Goal: Information Seeking & Learning: Learn about a topic

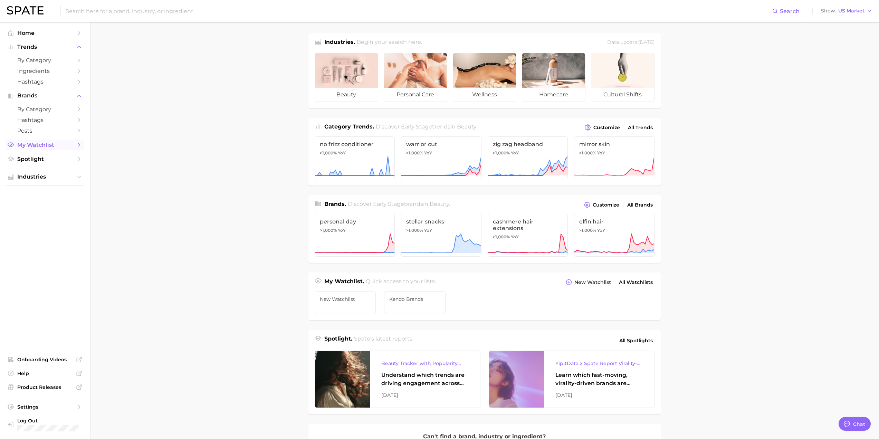
click at [44, 147] on span "My Watchlist" at bounding box center [44, 145] width 55 height 7
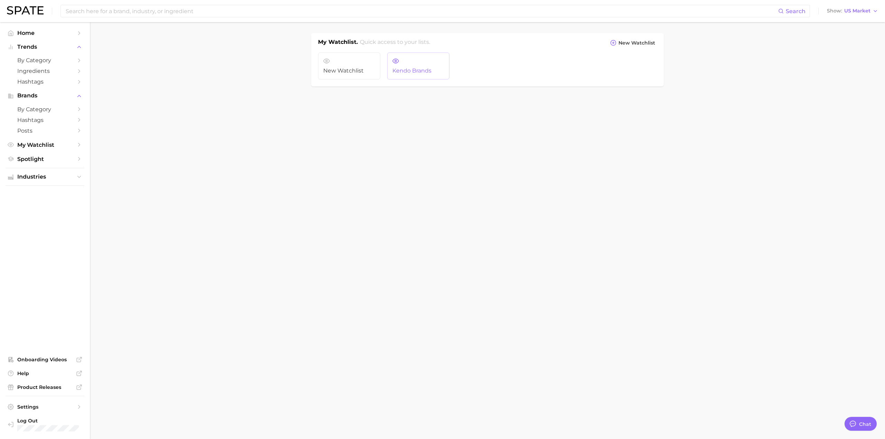
click at [407, 66] on link "Kendo Brands" at bounding box center [418, 66] width 62 height 27
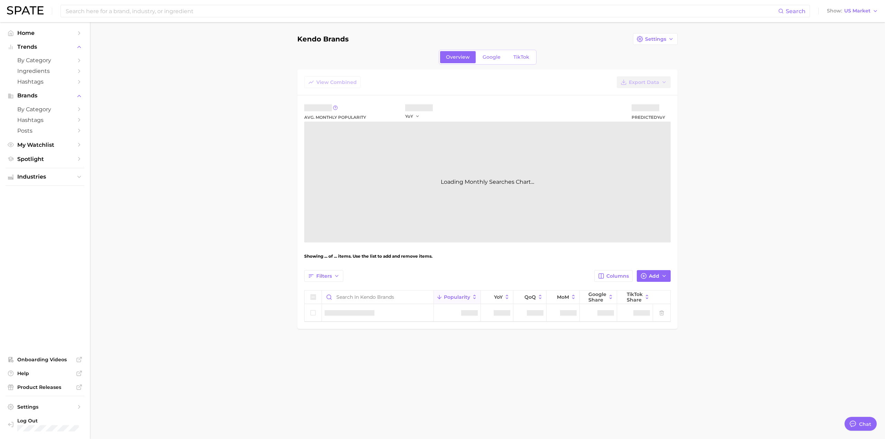
type textarea "x"
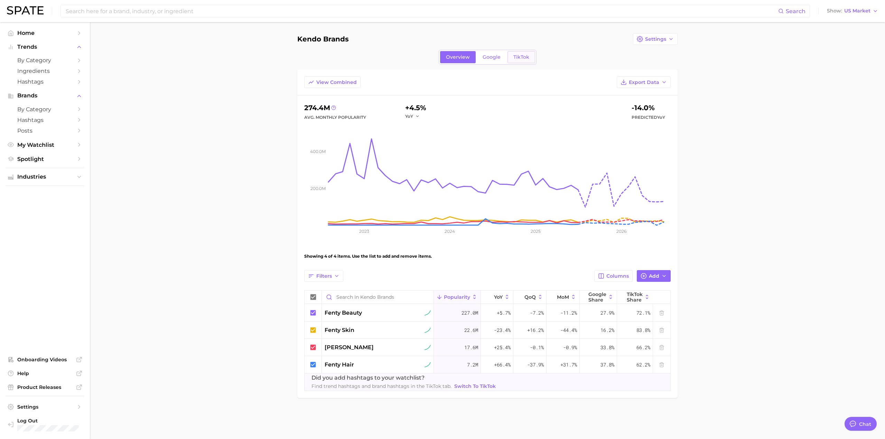
click at [531, 54] on link "TikTok" at bounding box center [521, 57] width 28 height 12
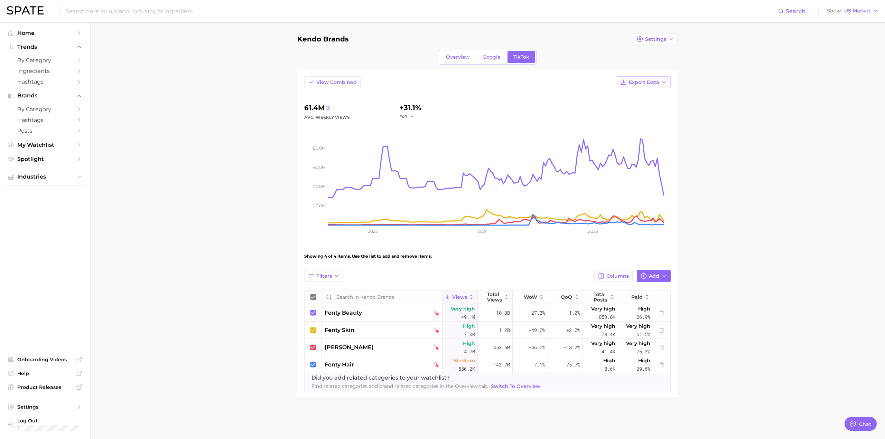
click at [639, 85] on span "Export Data" at bounding box center [644, 82] width 30 height 6
click at [640, 105] on span "Time Series CSV" at bounding box center [626, 108] width 40 height 6
click at [91, 15] on input at bounding box center [421, 11] width 713 height 12
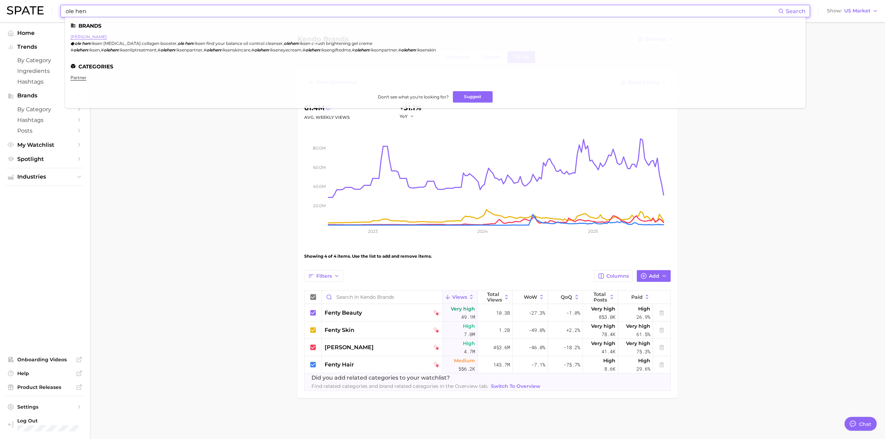
type input "ole hen"
click at [93, 36] on link "[PERSON_NAME]" at bounding box center [88, 36] width 36 height 5
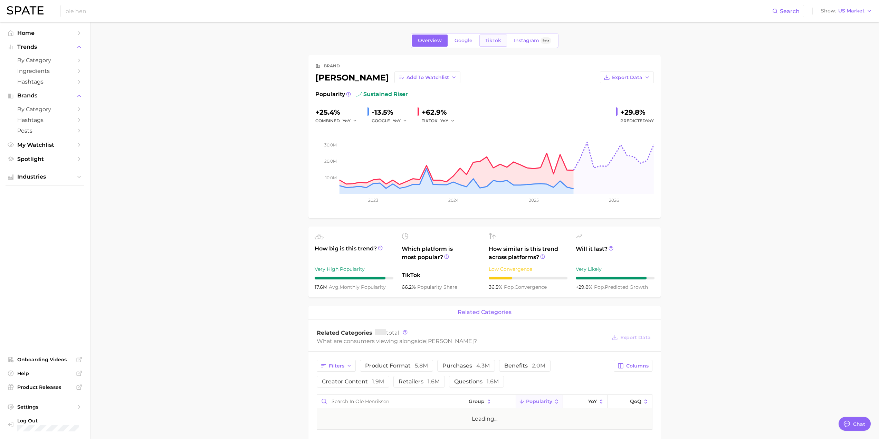
click at [481, 43] on link "TikTok" at bounding box center [494, 41] width 28 height 12
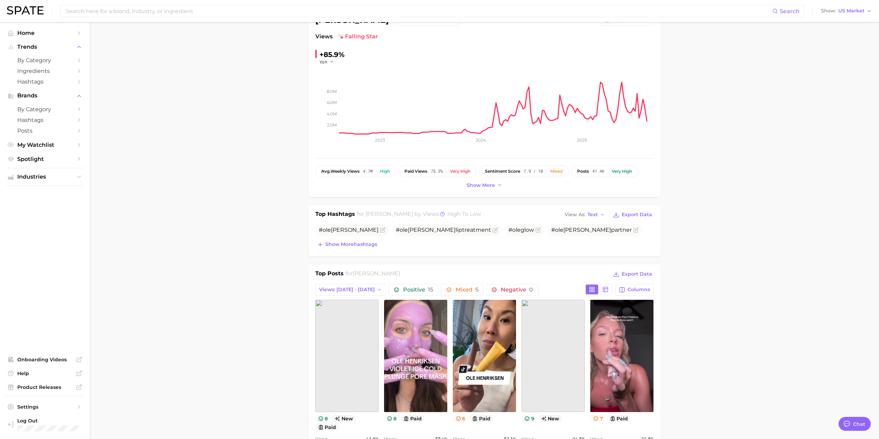
scroll to position [69, 0]
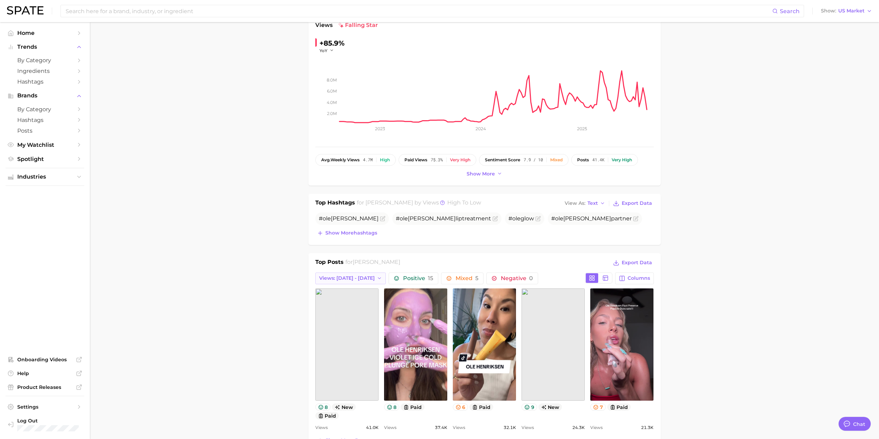
click at [363, 279] on span "Views: [DATE] - [DATE]" at bounding box center [347, 278] width 56 height 6
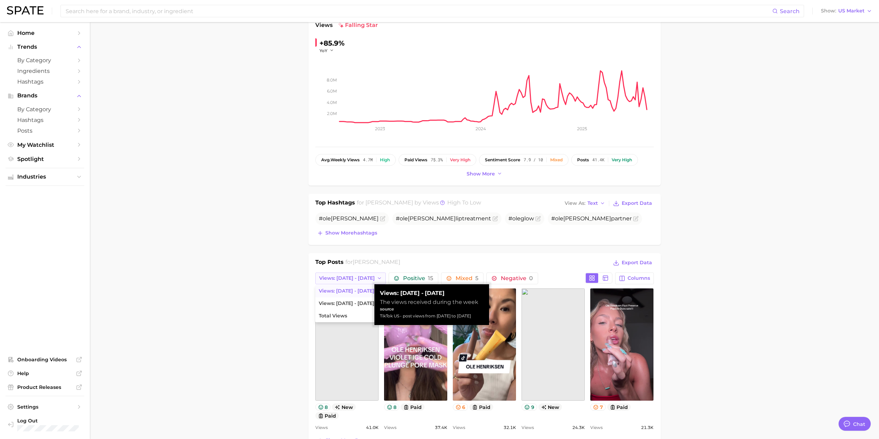
click at [363, 279] on span "Views: [DATE] - [DATE]" at bounding box center [347, 278] width 56 height 6
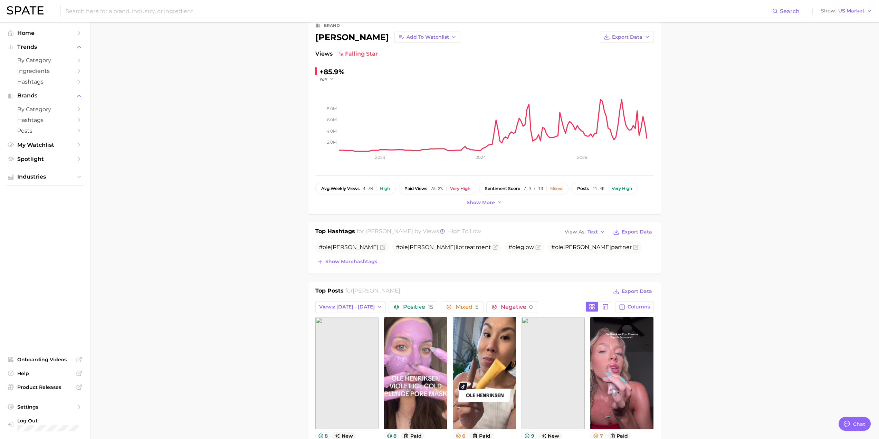
scroll to position [35, 0]
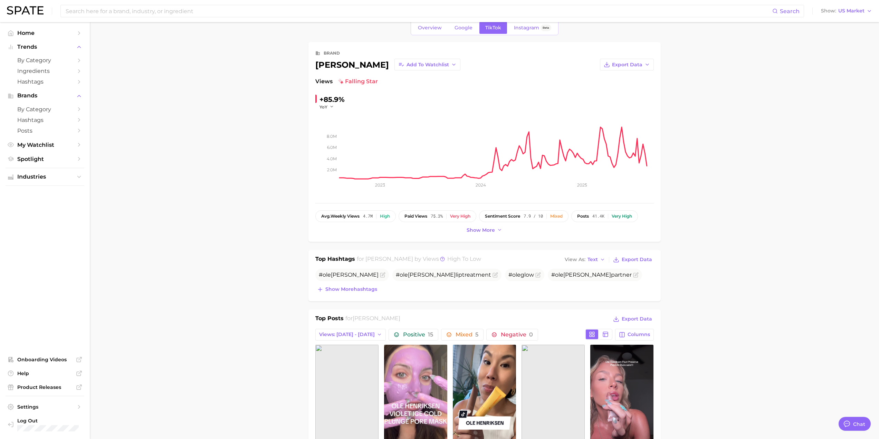
scroll to position [0, 0]
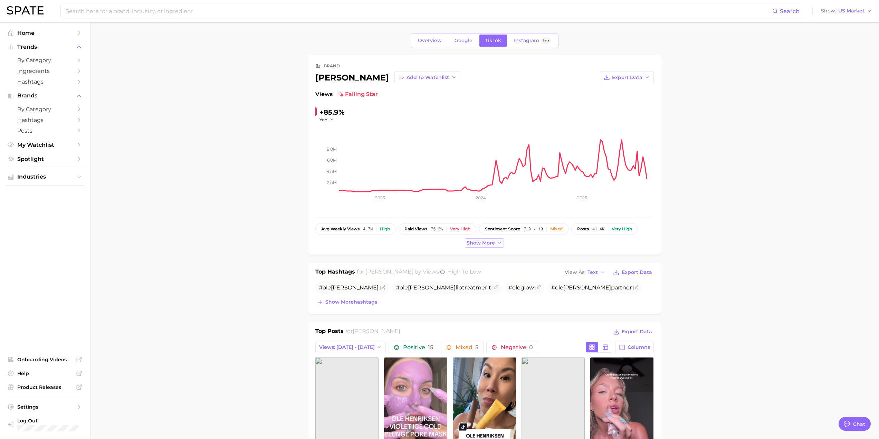
click at [479, 243] on span "Show more" at bounding box center [481, 243] width 28 height 6
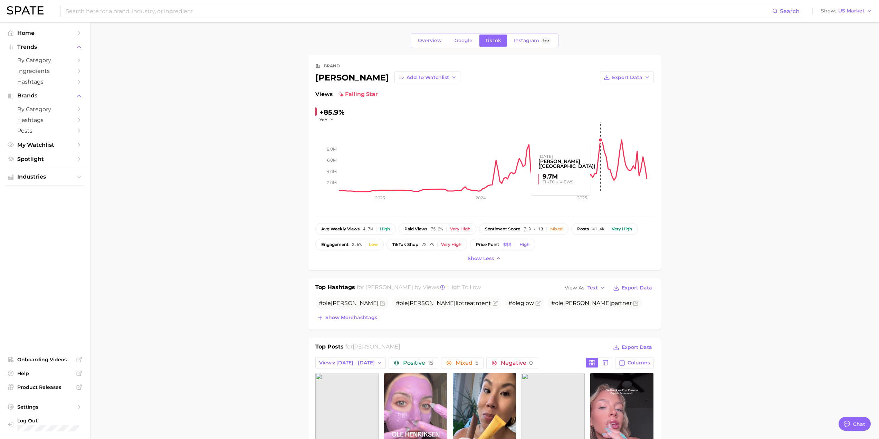
click at [600, 141] on rect at bounding box center [497, 157] width 314 height 69
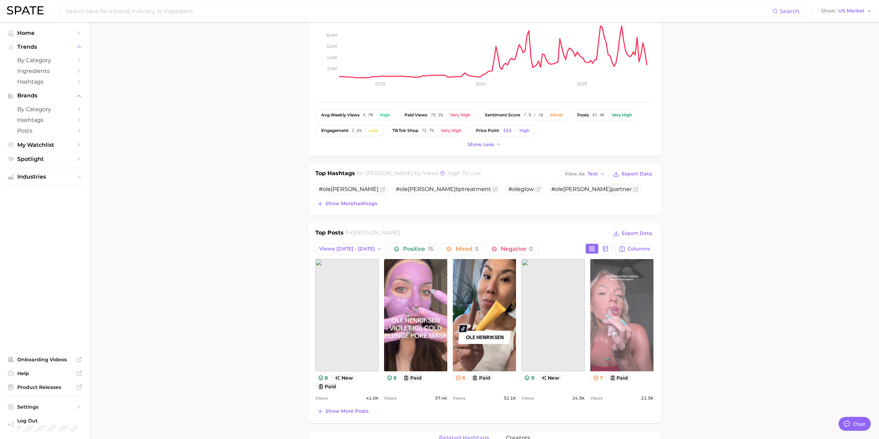
scroll to position [115, 0]
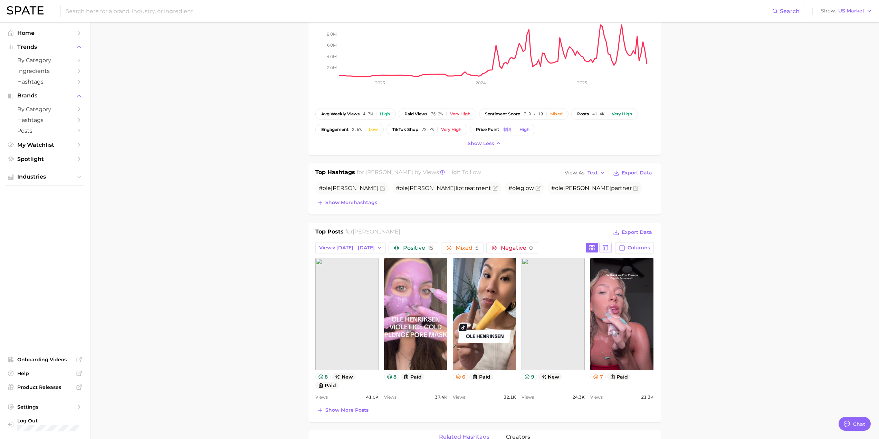
click at [604, 249] on icon at bounding box center [606, 248] width 6 height 6
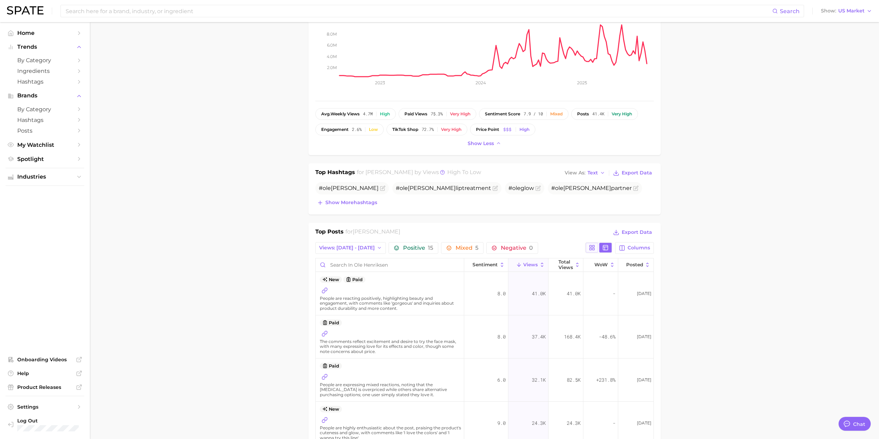
click at [598, 247] on button at bounding box center [592, 248] width 12 height 10
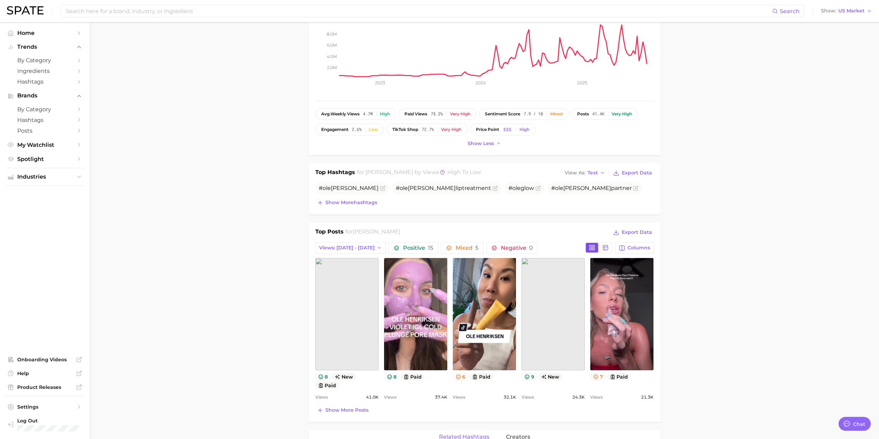
scroll to position [0, 0]
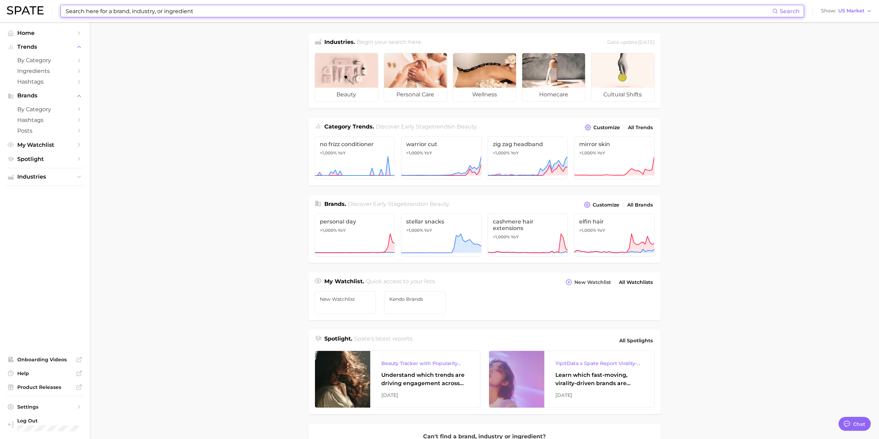
click at [176, 12] on input at bounding box center [419, 11] width 708 height 12
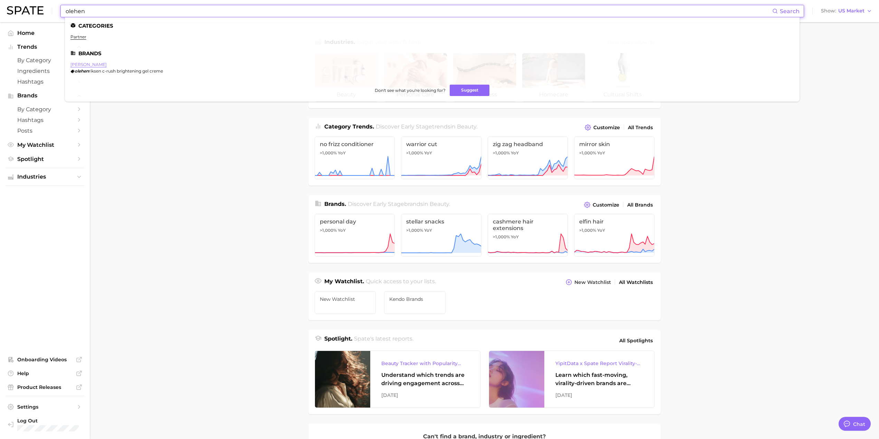
type input "olehen"
click at [84, 65] on link "[PERSON_NAME]" at bounding box center [88, 64] width 36 height 5
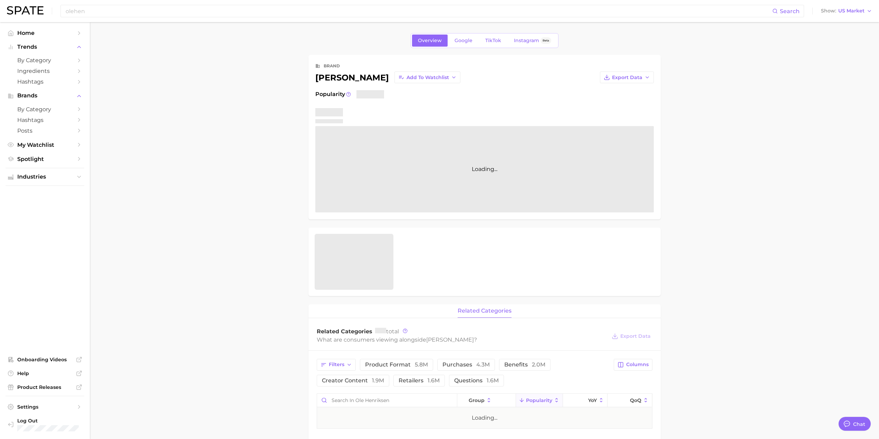
type textarea "x"
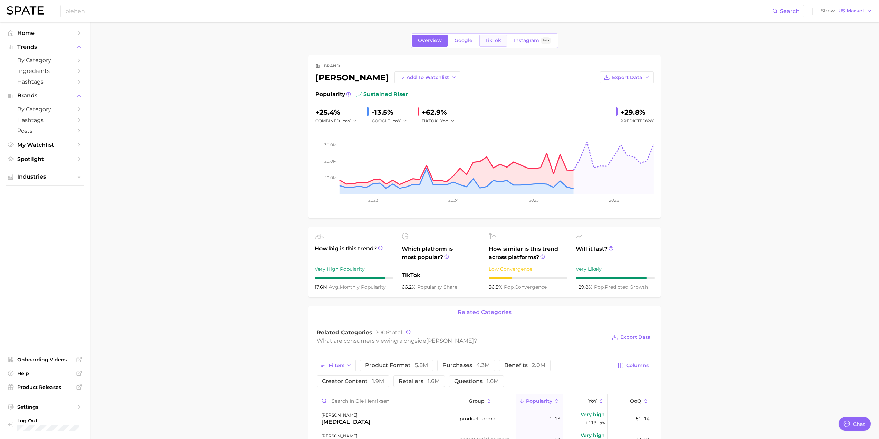
click at [488, 40] on span "TikTok" at bounding box center [494, 41] width 16 height 6
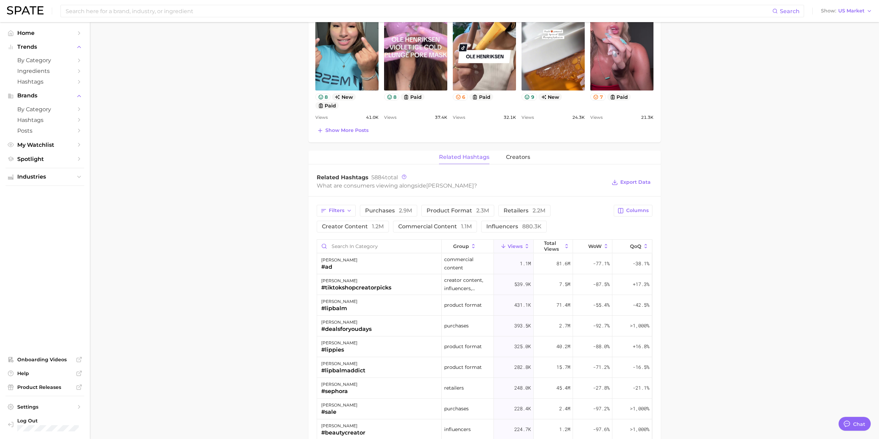
scroll to position [380, 0]
click at [638, 185] on button "Export Data" at bounding box center [631, 182] width 42 height 10
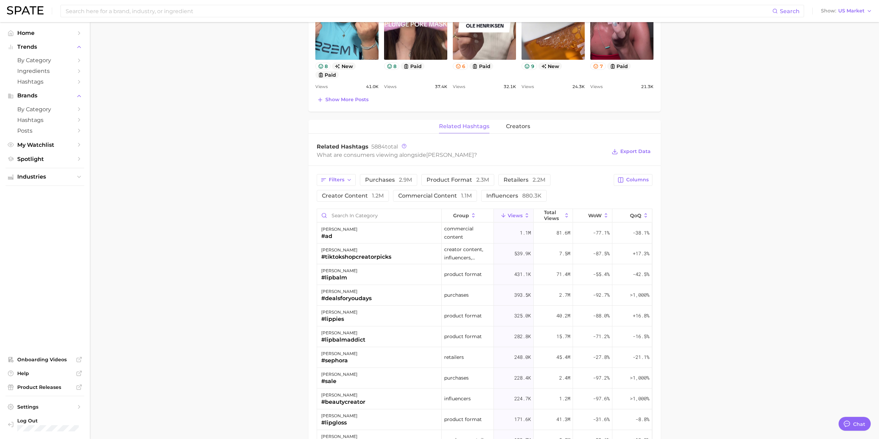
scroll to position [415, 0]
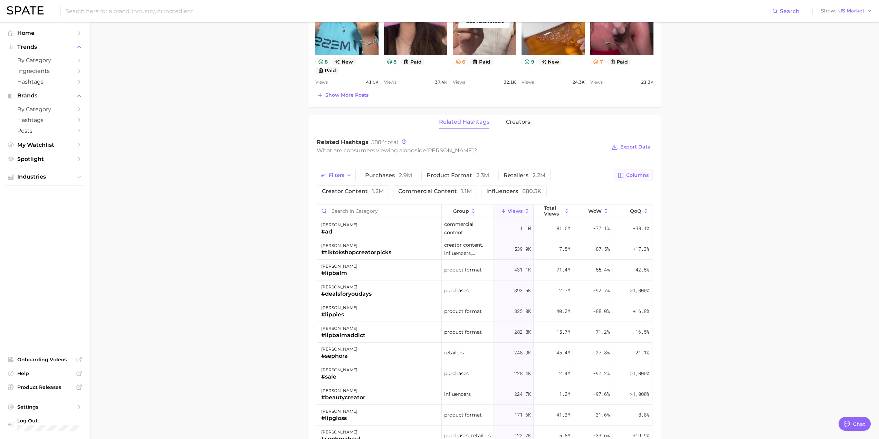
click at [643, 178] on span "Columns" at bounding box center [637, 175] width 22 height 6
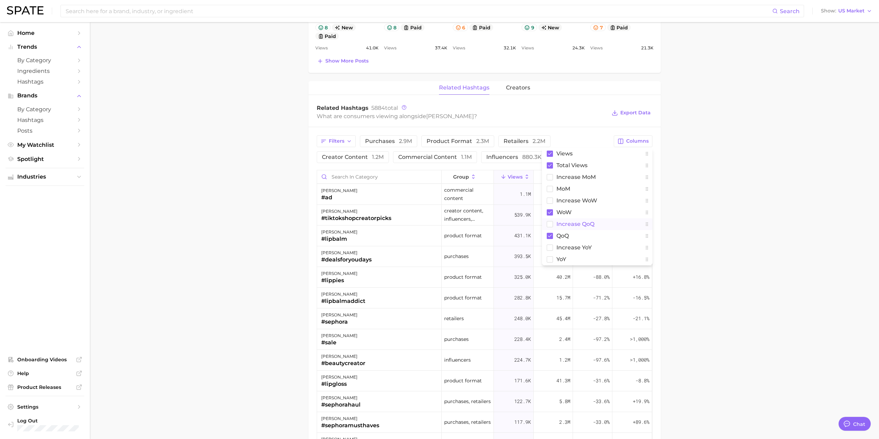
scroll to position [449, 0]
click at [779, 243] on main "Overview Google TikTok Instagram Beta brand [PERSON_NAME] Add to Watchlist Expo…" at bounding box center [485, 112] width 790 height 1079
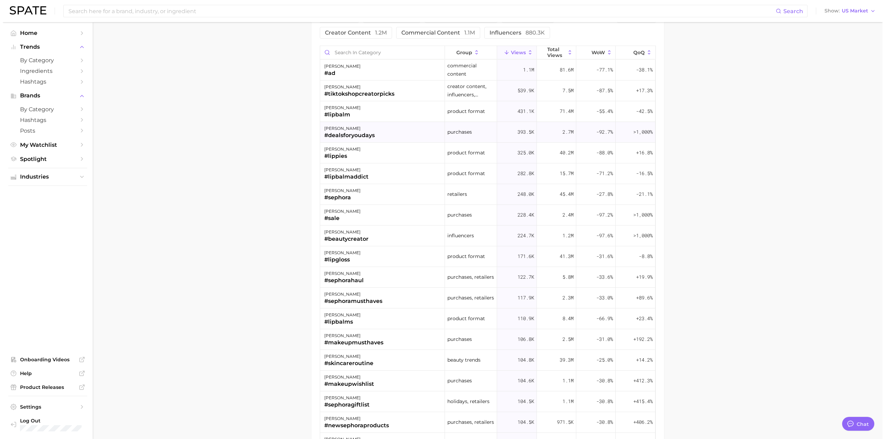
scroll to position [569, 0]
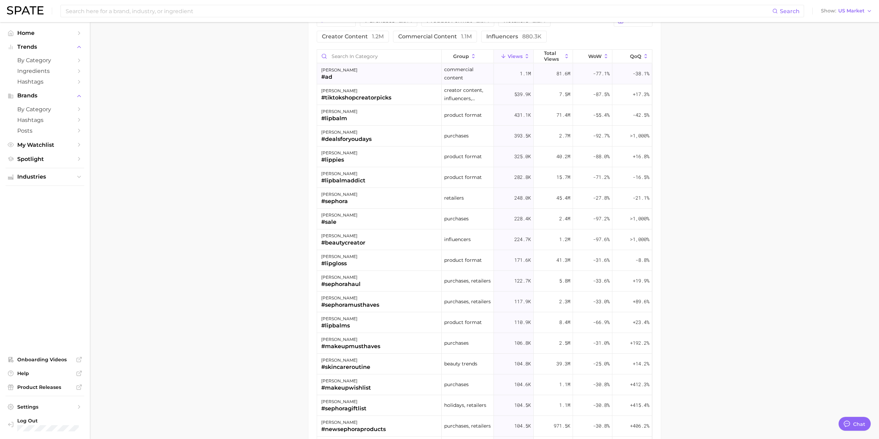
click at [330, 76] on div "#ad" at bounding box center [339, 77] width 36 height 8
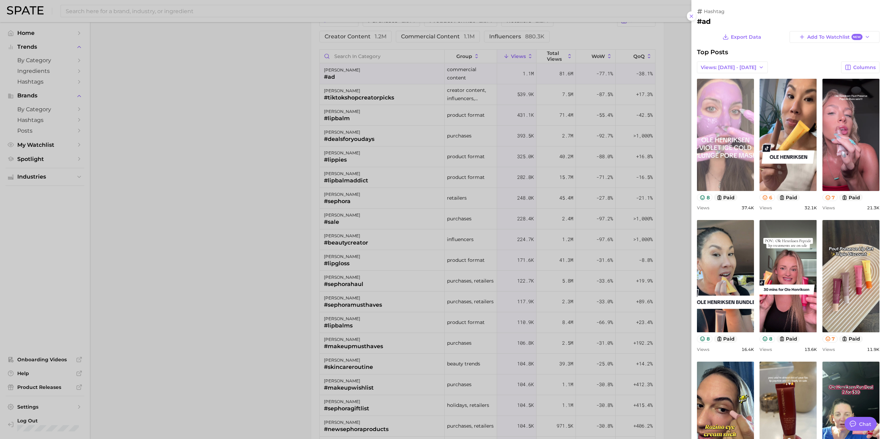
scroll to position [0, 0]
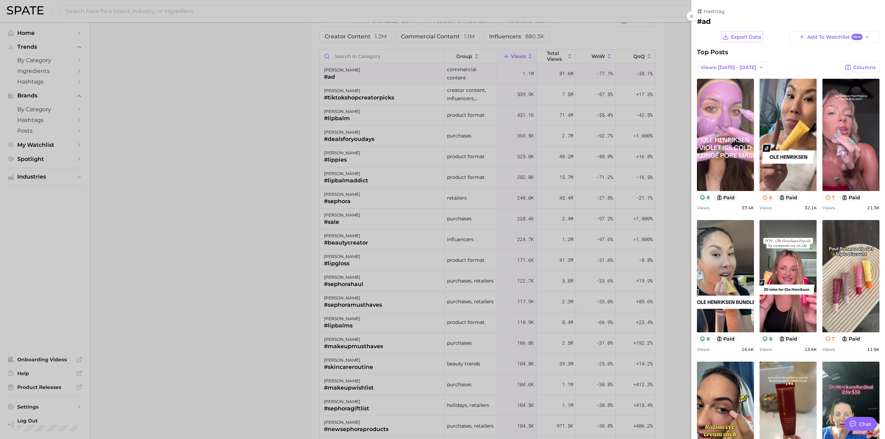
click at [753, 41] on button "Export Data" at bounding box center [741, 37] width 42 height 12
click at [737, 66] on span "Views: [DATE] - [DATE]" at bounding box center [728, 68] width 56 height 6
click at [729, 90] on button "Total Views" at bounding box center [735, 92] width 76 height 12
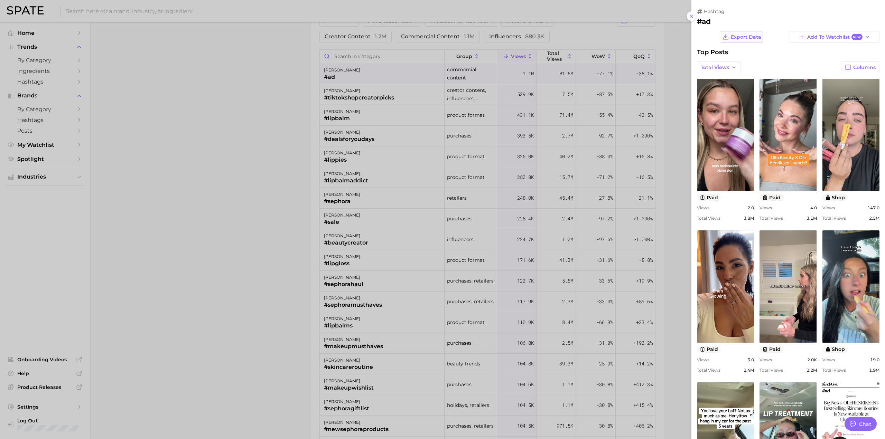
click at [743, 37] on span "Export Data" at bounding box center [746, 37] width 30 height 6
click at [254, 236] on div at bounding box center [442, 219] width 885 height 439
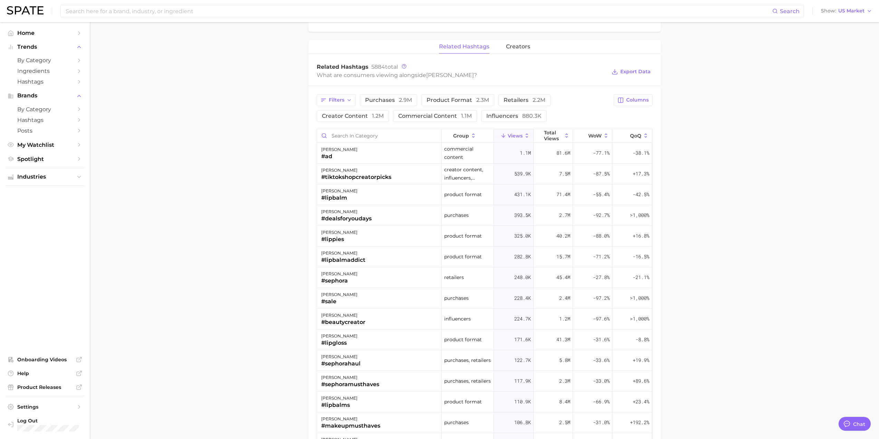
scroll to position [489, 0]
click at [632, 101] on span "Columns" at bounding box center [637, 101] width 22 height 6
click at [589, 146] on button "MoM" at bounding box center [597, 149] width 111 height 12
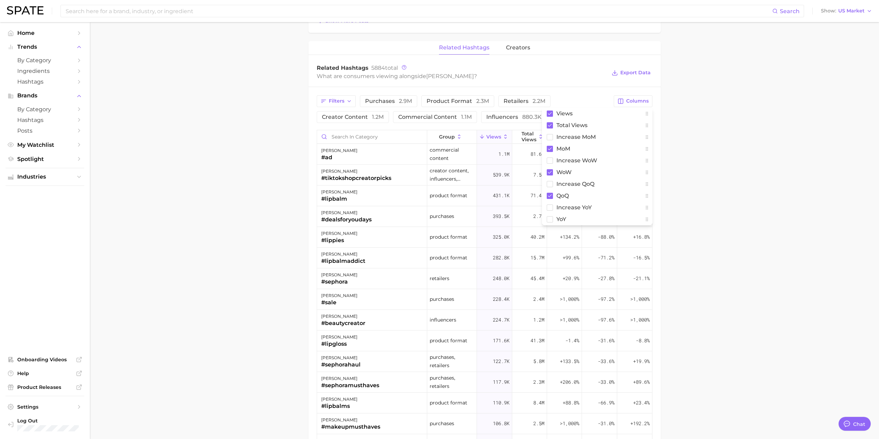
click at [771, 186] on main "Overview Google TikTok Instagram Beta brand [PERSON_NAME] Add to Watchlist Expo…" at bounding box center [485, 72] width 790 height 1079
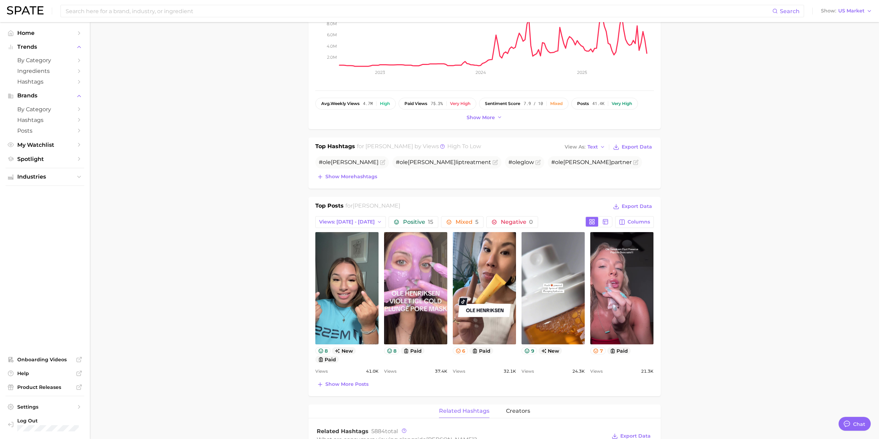
scroll to position [120, 0]
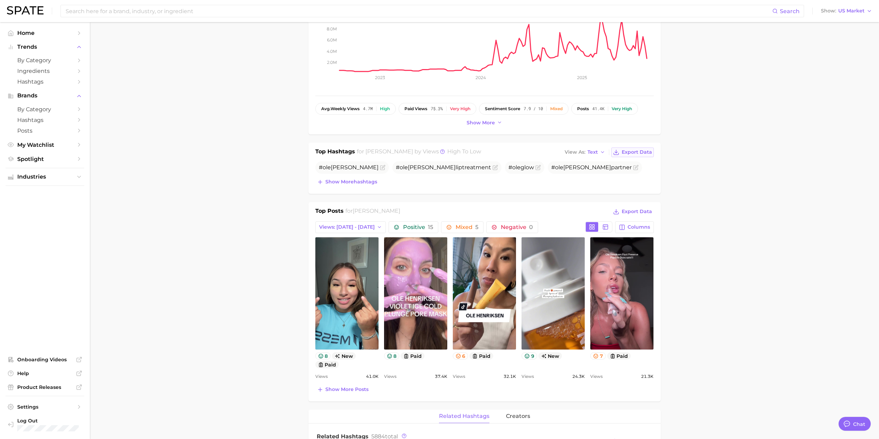
click at [635, 155] on span "Export Data" at bounding box center [637, 152] width 30 height 6
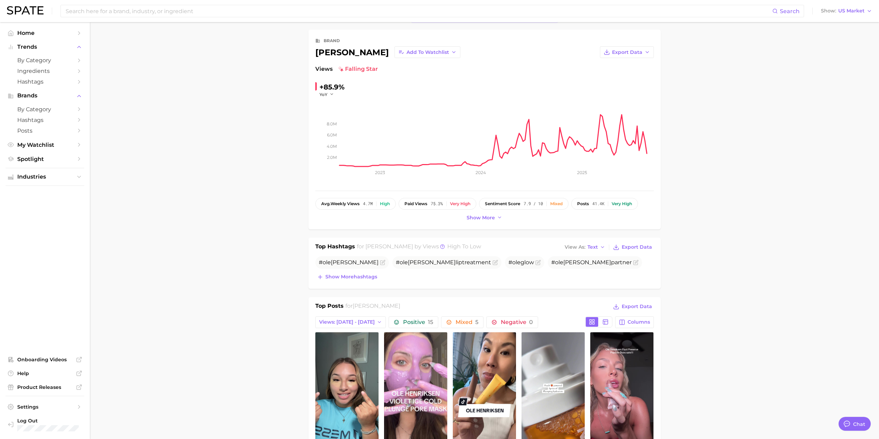
scroll to position [17, 0]
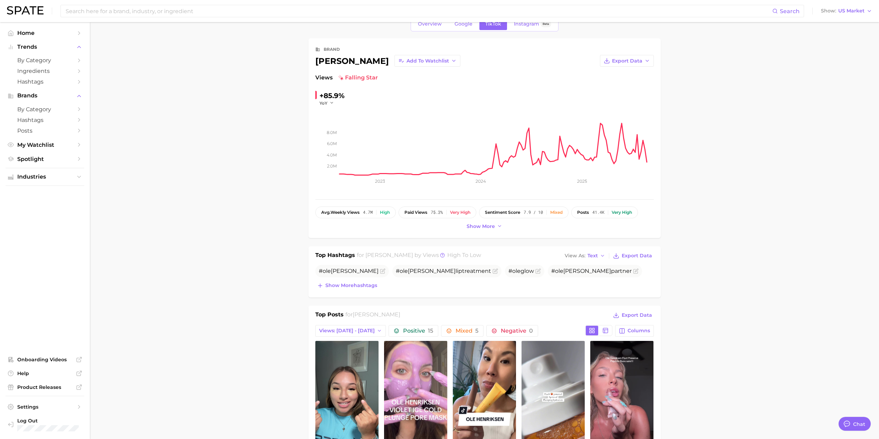
click at [463, 222] on div "Show more" at bounding box center [484, 226] width 339 height 9
click at [482, 222] on button "Show more" at bounding box center [484, 226] width 39 height 9
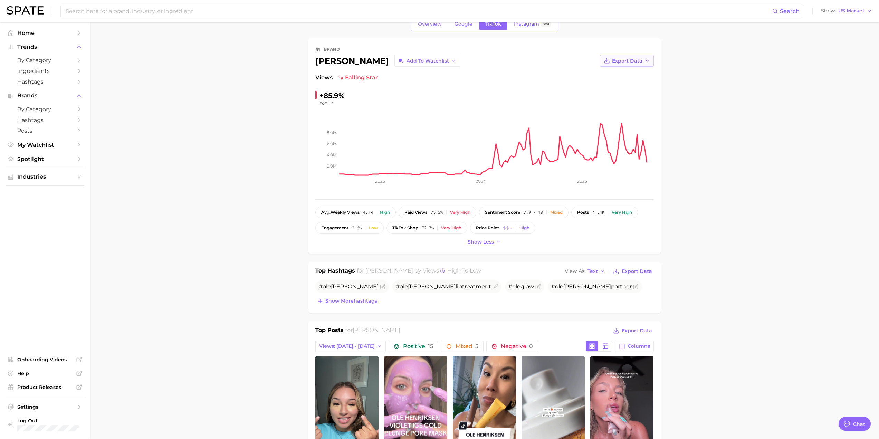
click at [610, 63] on icon "button" at bounding box center [607, 63] width 5 height 2
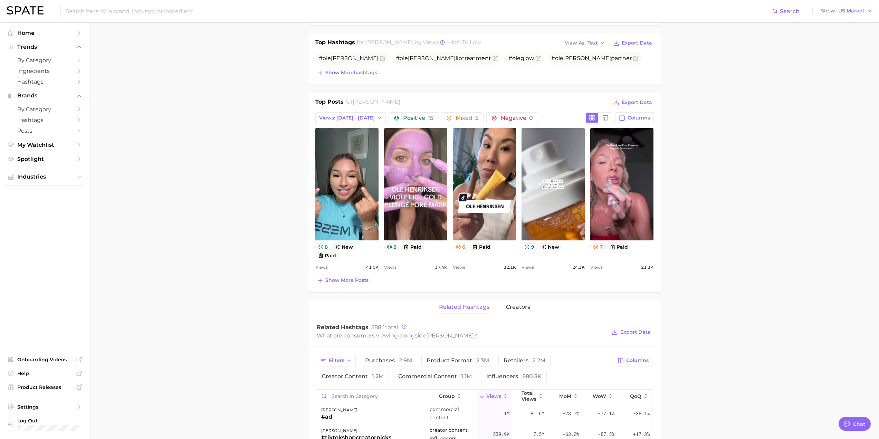
scroll to position [247, 0]
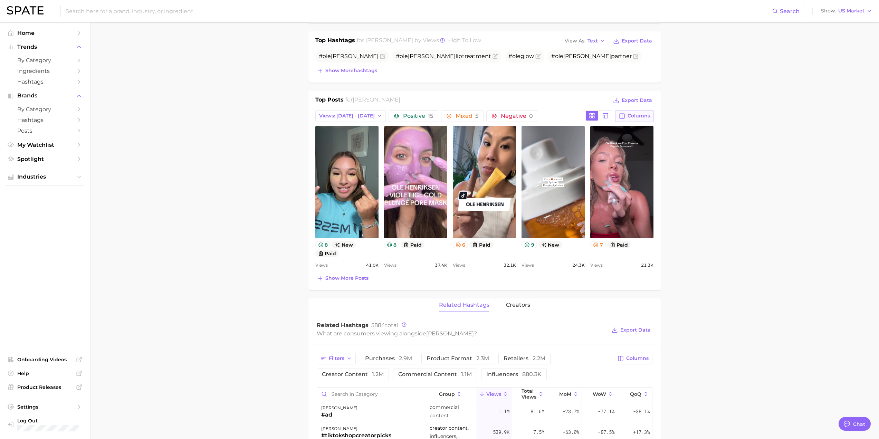
click at [644, 117] on span "Columns" at bounding box center [639, 116] width 22 height 6
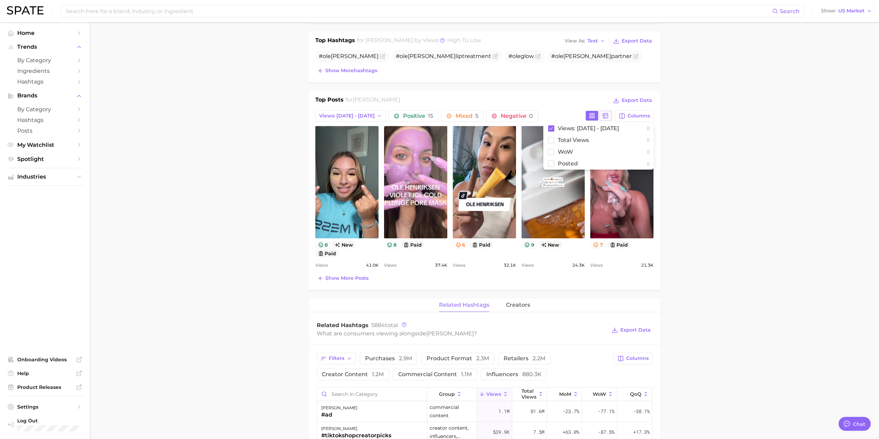
click at [606, 114] on icon at bounding box center [606, 116] width 6 height 6
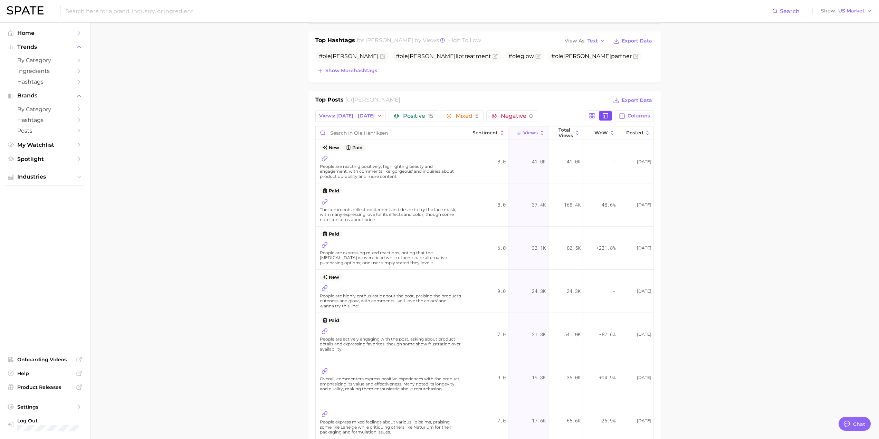
click at [606, 114] on icon at bounding box center [606, 116] width 6 height 6
click at [596, 116] on button at bounding box center [592, 116] width 12 height 10
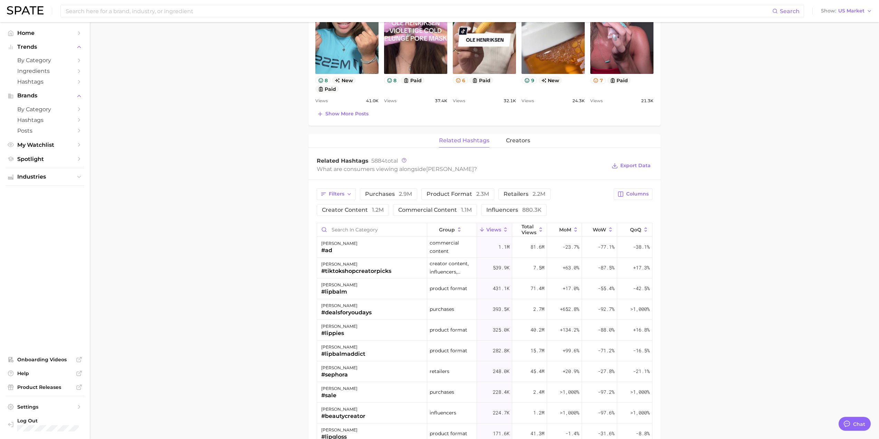
scroll to position [420, 0]
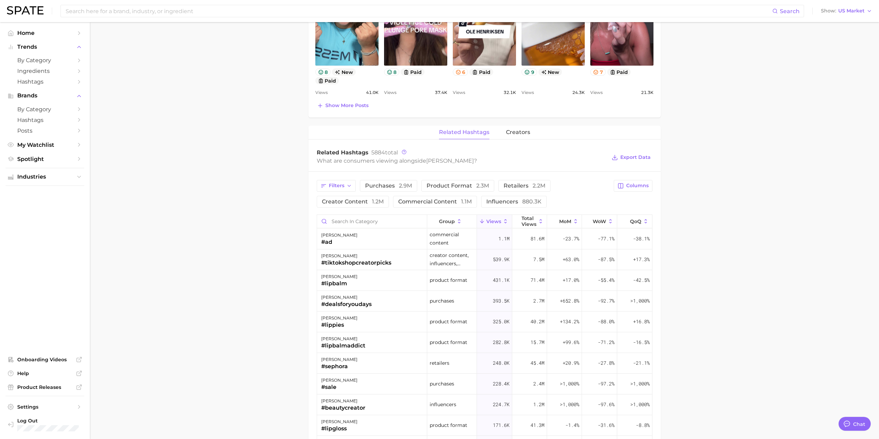
click at [506, 133] on div "related hashtags creators" at bounding box center [485, 133] width 352 height 14
click at [506, 133] on span "creators" at bounding box center [518, 132] width 24 height 6
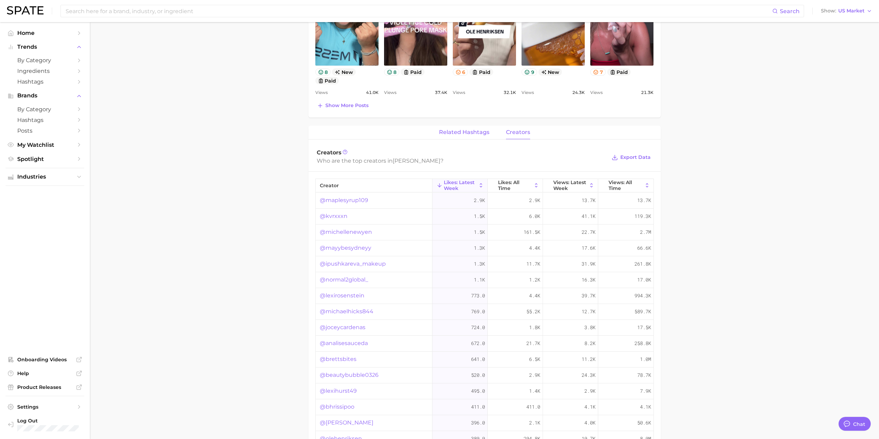
click at [479, 133] on span "related hashtags" at bounding box center [464, 132] width 50 height 6
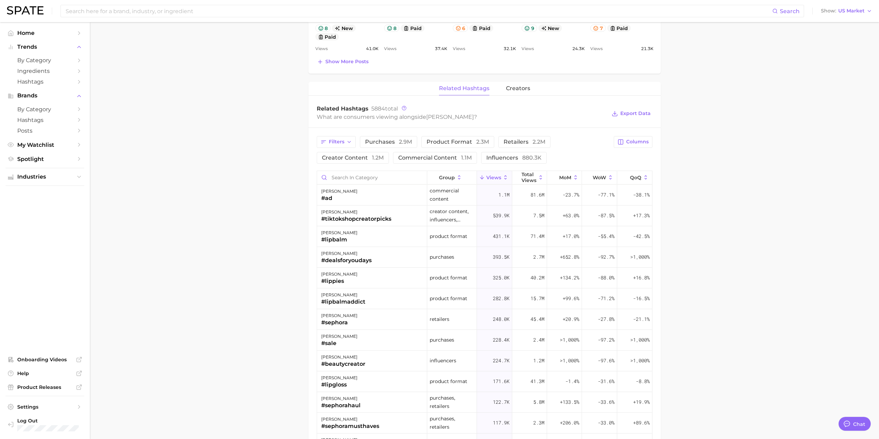
scroll to position [478, 0]
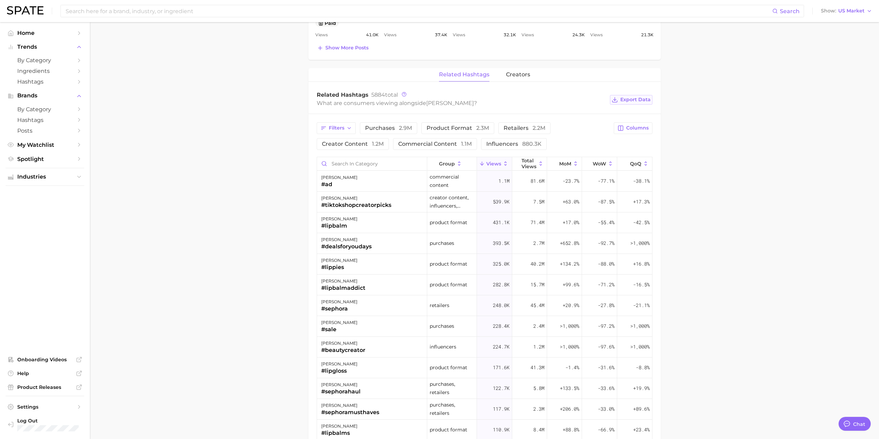
click at [641, 95] on button "Export Data" at bounding box center [631, 100] width 42 height 10
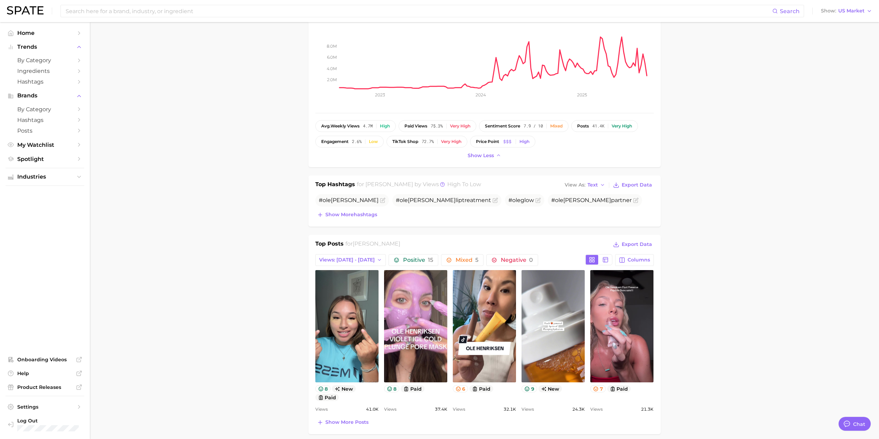
scroll to position [101, 0]
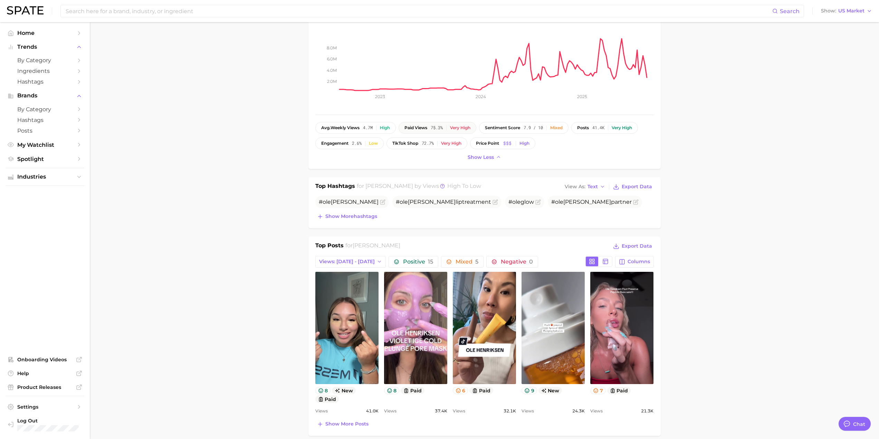
click at [439, 128] on span "75.3%" at bounding box center [437, 127] width 12 height 5
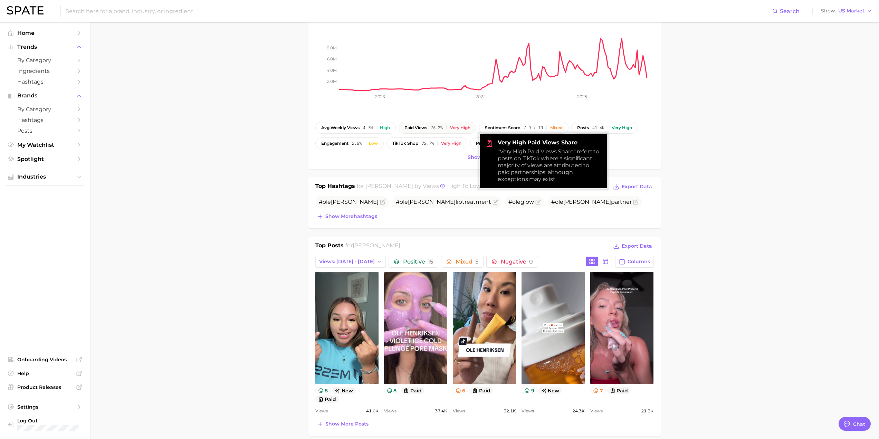
click at [450, 128] on div "paid views 75.3% Very high" at bounding box center [438, 127] width 66 height 5
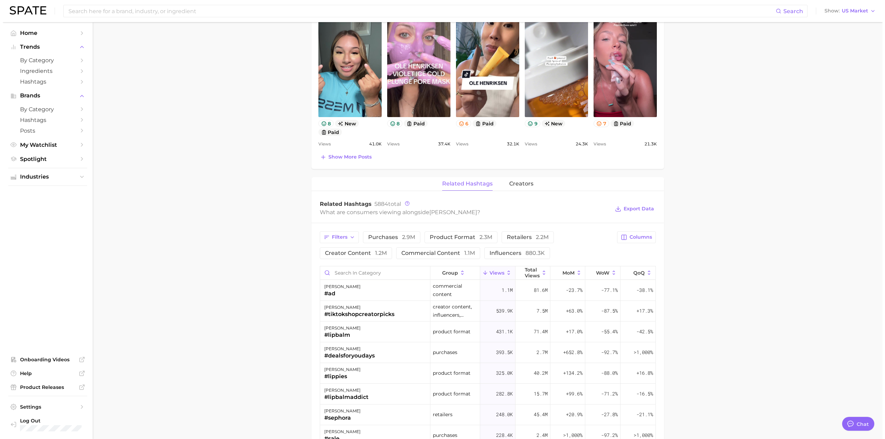
scroll to position [378, 0]
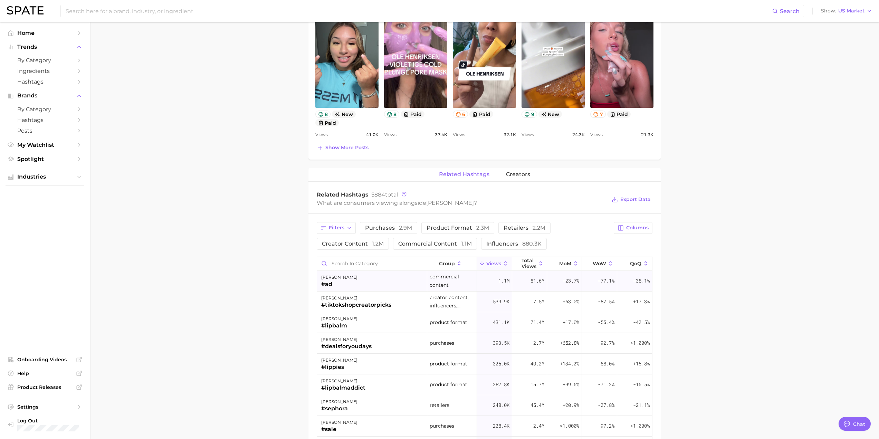
click at [449, 281] on span "commercial content" at bounding box center [452, 281] width 45 height 17
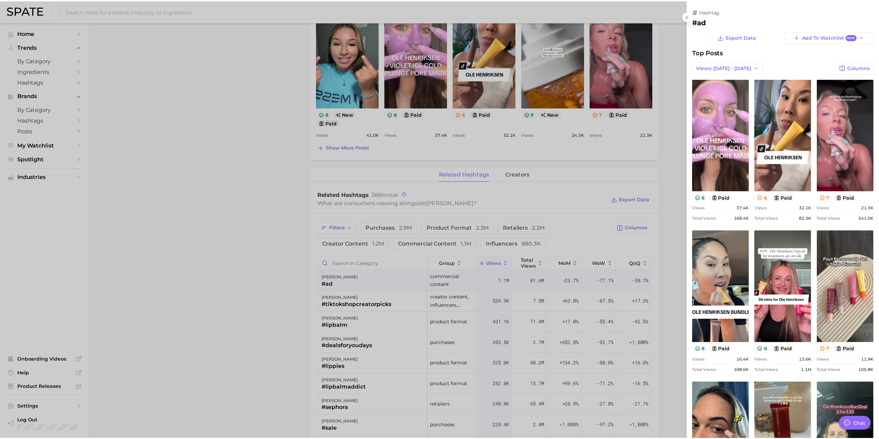
scroll to position [0, 0]
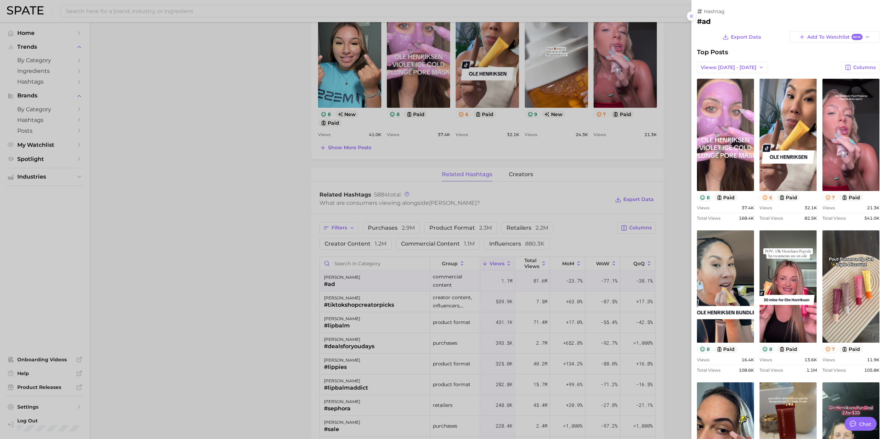
drag, startPoint x: 256, startPoint y: 262, endPoint x: 251, endPoint y: 271, distance: 9.4
click at [256, 263] on div at bounding box center [442, 219] width 885 height 439
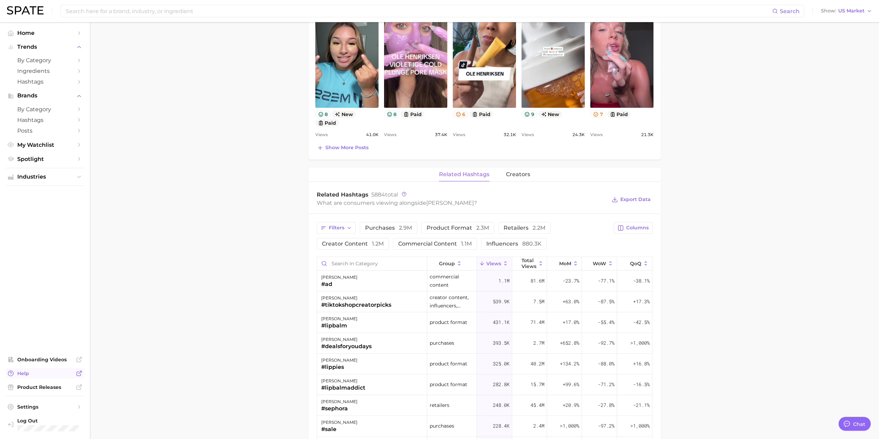
click at [55, 372] on span "Help" at bounding box center [44, 373] width 55 height 6
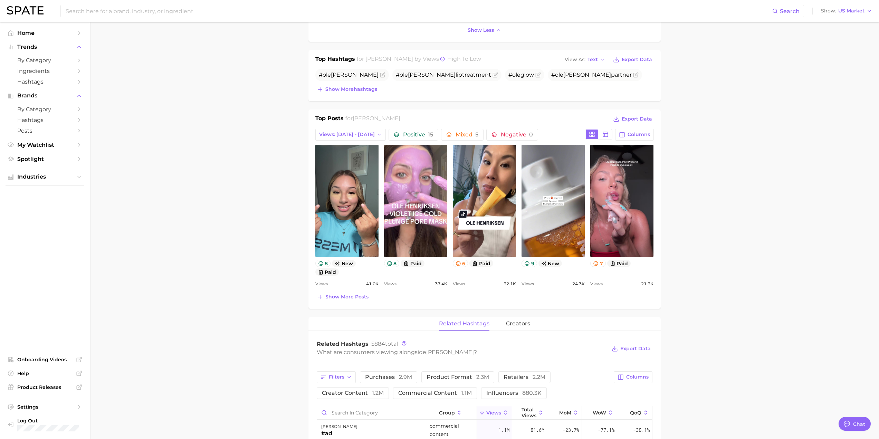
scroll to position [228, 0]
click at [247, 10] on input at bounding box center [419, 11] width 708 height 12
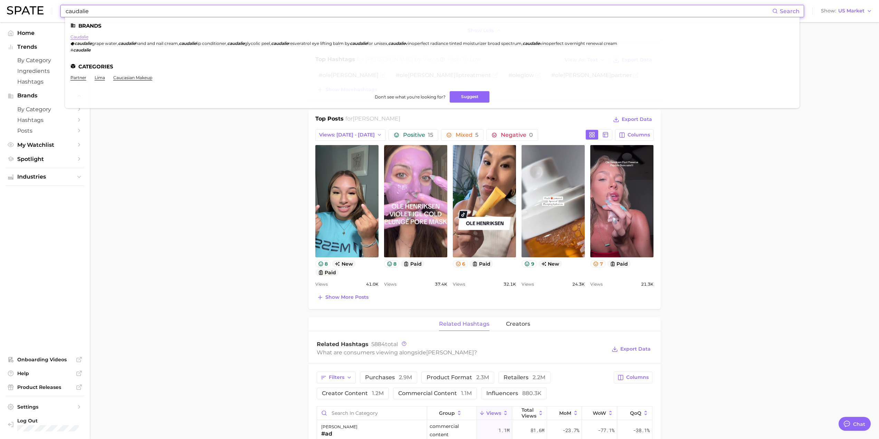
type input "caudalie"
click at [82, 37] on link "caudalie" at bounding box center [79, 36] width 18 height 5
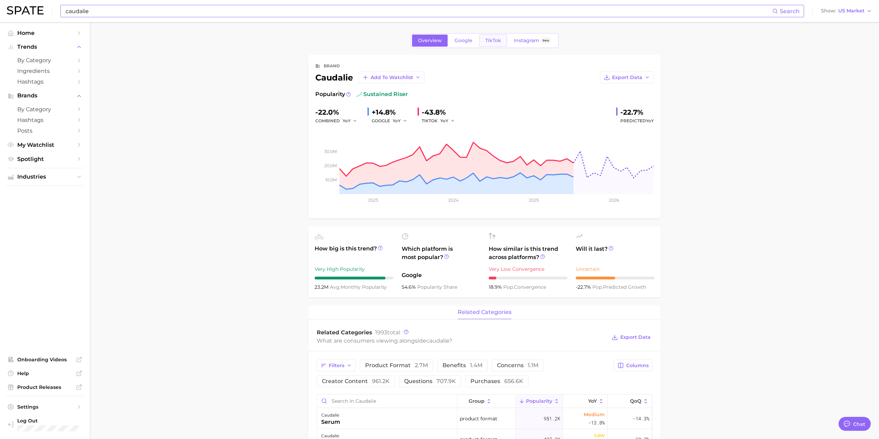
click at [502, 39] on link "TikTok" at bounding box center [494, 41] width 28 height 12
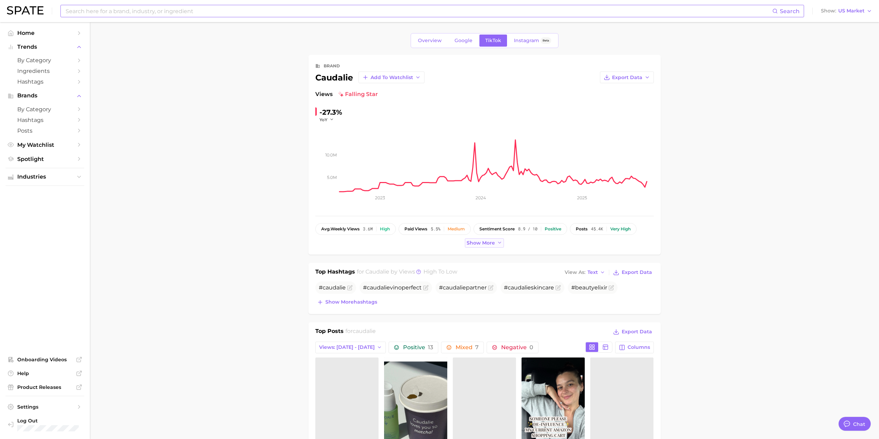
click at [490, 246] on button "Show more" at bounding box center [484, 242] width 39 height 9
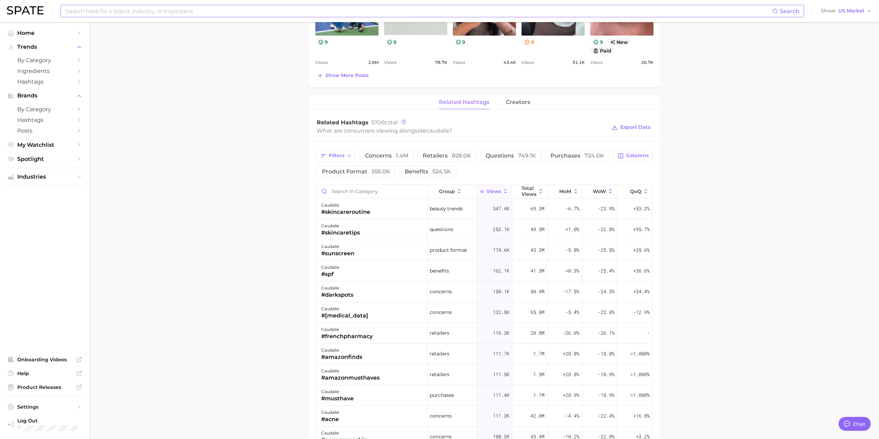
scroll to position [449, 0]
click at [184, 305] on main "Overview Google TikTok Instagram Beta brand caudalie Add to Watchlist Export Da…" at bounding box center [485, 120] width 790 height 1094
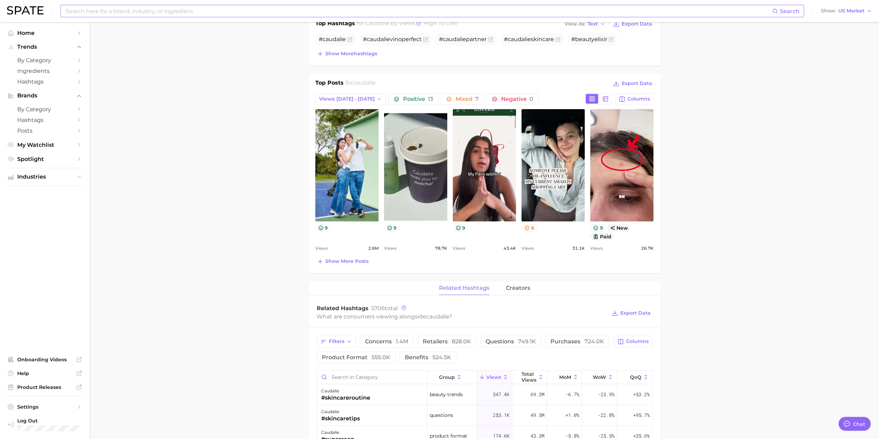
scroll to position [253, 0]
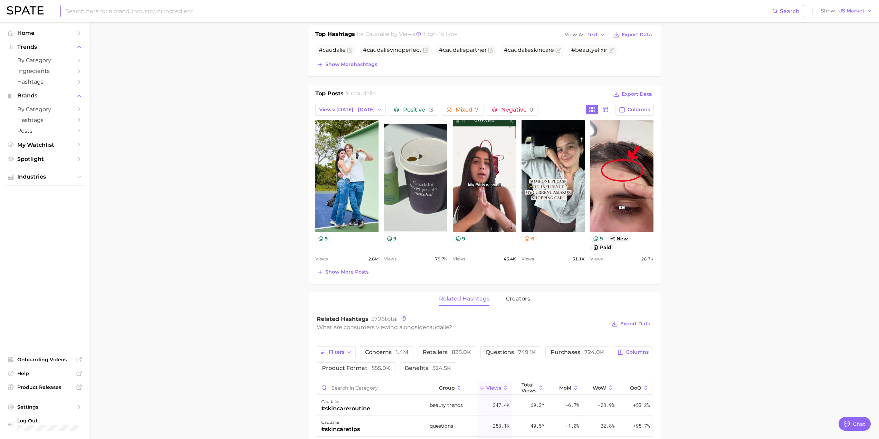
click at [171, 9] on input at bounding box center [419, 11] width 708 height 12
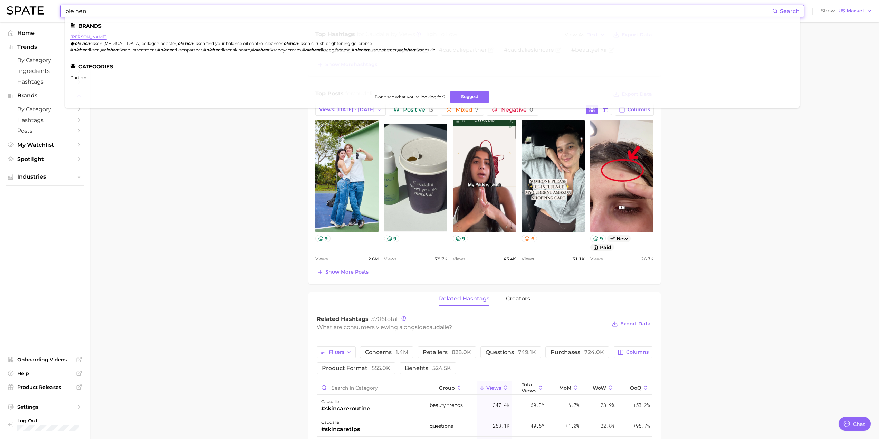
type input "ole hen"
click at [77, 39] on link "[PERSON_NAME]" at bounding box center [88, 36] width 36 height 5
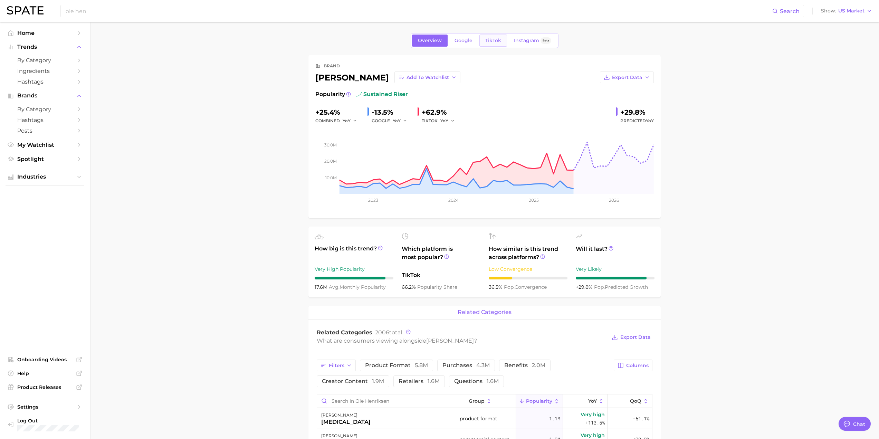
click at [493, 43] on span "TikTok" at bounding box center [494, 41] width 16 height 6
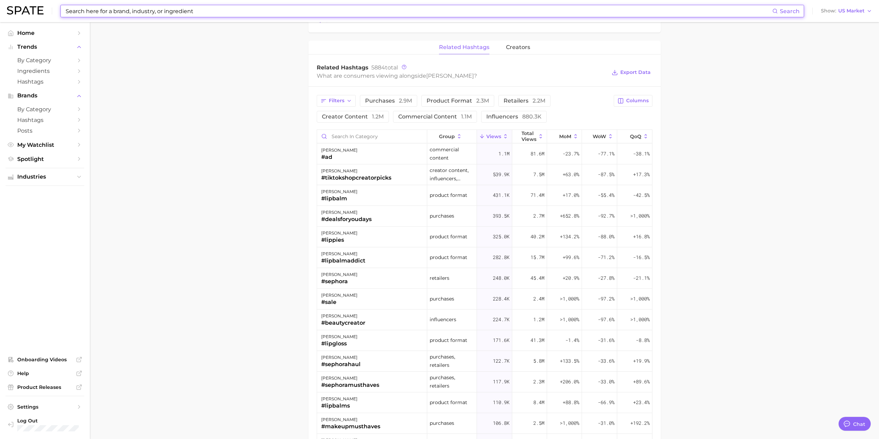
scroll to position [496, 0]
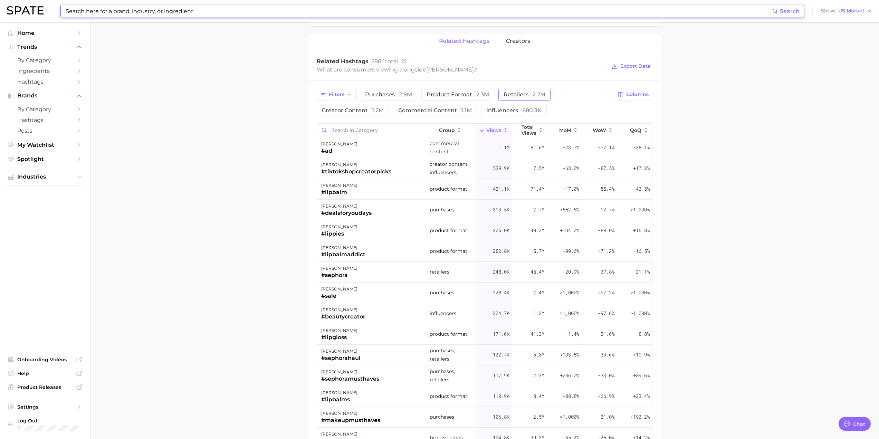
click at [521, 93] on span "retailers 2.2m" at bounding box center [525, 95] width 42 height 6
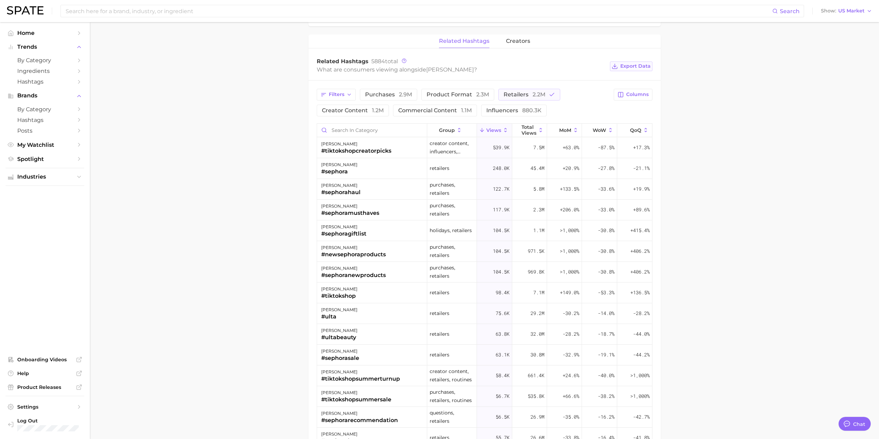
click at [634, 67] on span "Export Data" at bounding box center [636, 66] width 30 height 6
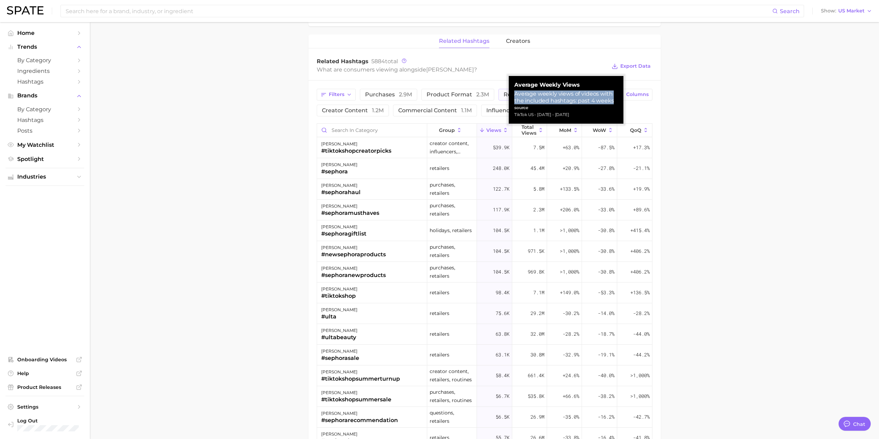
drag, startPoint x: 515, startPoint y: 95, endPoint x: 613, endPoint y: 98, distance: 98.2
click at [613, 98] on div "Average weekly views of videos with the included hashtags: past 4 weeks" at bounding box center [567, 98] width 104 height 14
copy div "Average weekly views of videos with the included hashtags: past 4 weeks"
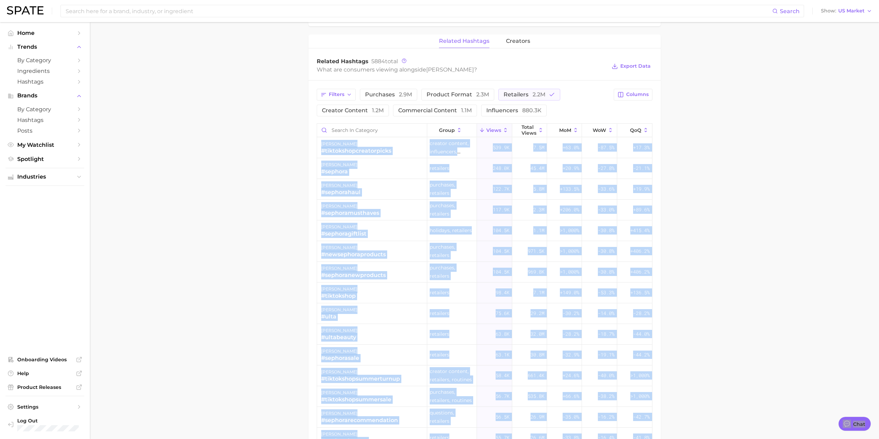
drag, startPoint x: 648, startPoint y: 97, endPoint x: 556, endPoint y: 120, distance: 95.4
drag, startPoint x: 832, startPoint y: 253, endPoint x: 731, endPoint y: 242, distance: 102.2
click at [831, 255] on main "Overview Google TikTok Instagram Beta brand [PERSON_NAME] Add to Watchlist Expo…" at bounding box center [485, 66] width 790 height 1079
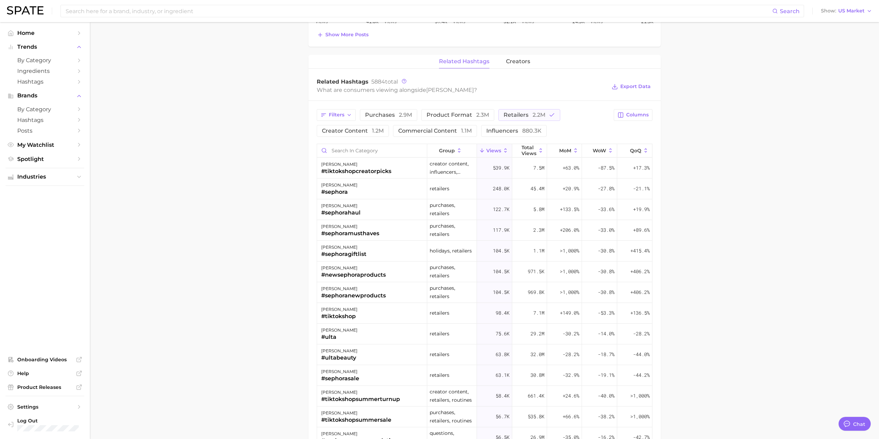
scroll to position [472, 0]
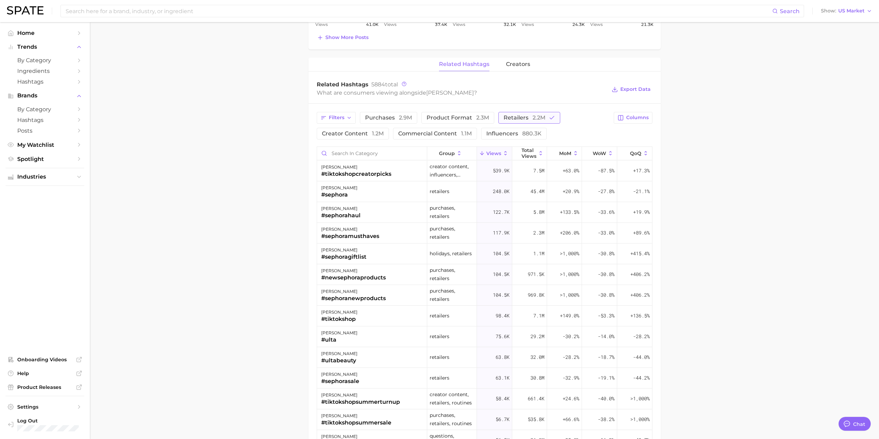
click at [531, 121] on button "retailers 2.2m" at bounding box center [530, 118] width 62 height 12
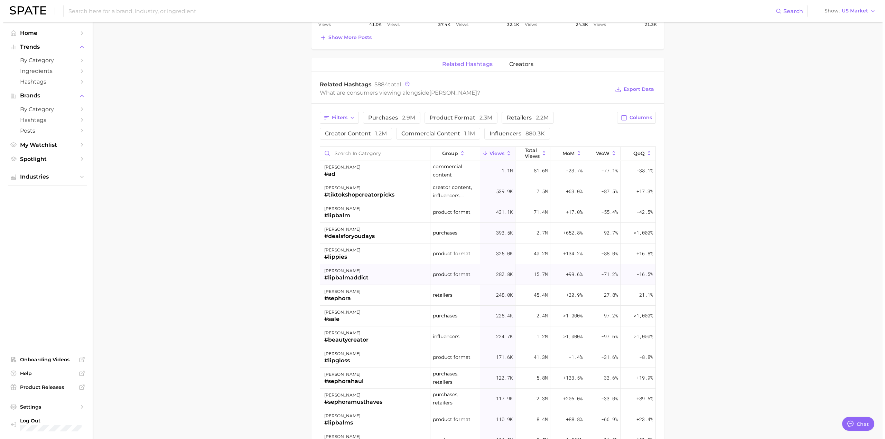
scroll to position [11, 0]
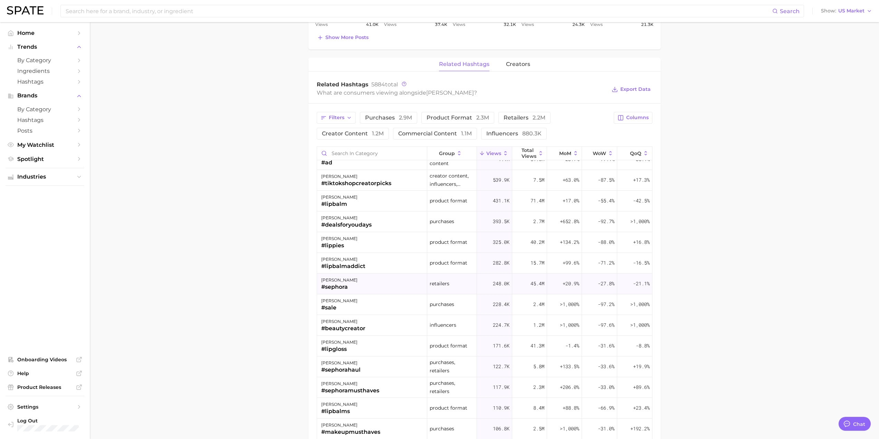
click at [359, 289] on div "[PERSON_NAME] #sephora" at bounding box center [372, 284] width 111 height 21
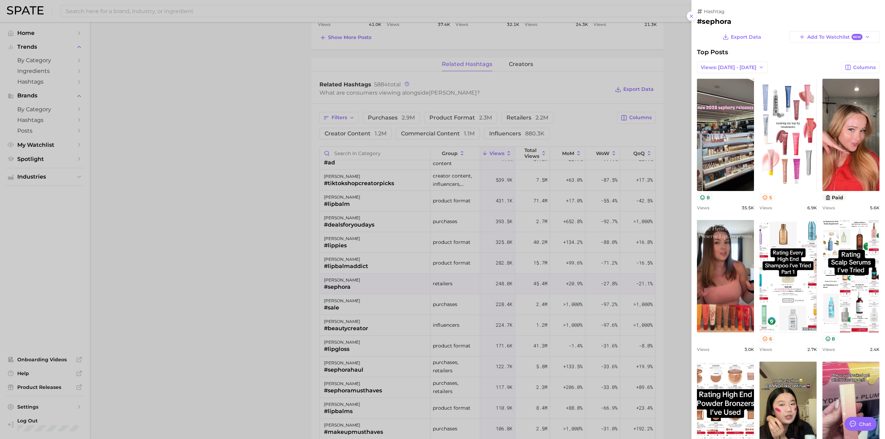
scroll to position [0, 0]
click at [760, 68] on polyline "button" at bounding box center [761, 67] width 3 height 1
click at [744, 91] on button "Total Views" at bounding box center [735, 92] width 76 height 12
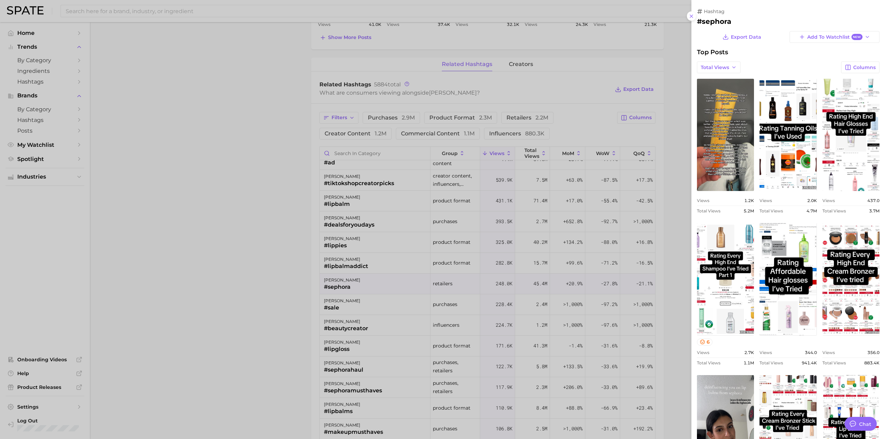
click at [273, 353] on div at bounding box center [442, 219] width 885 height 439
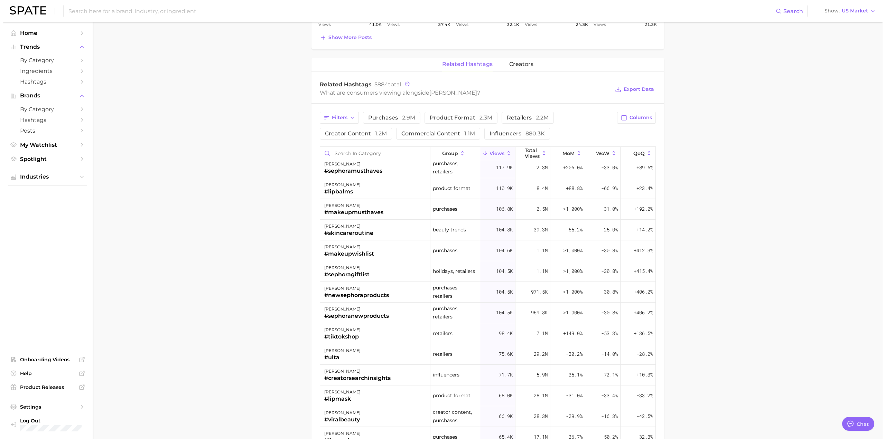
scroll to position [242, 0]
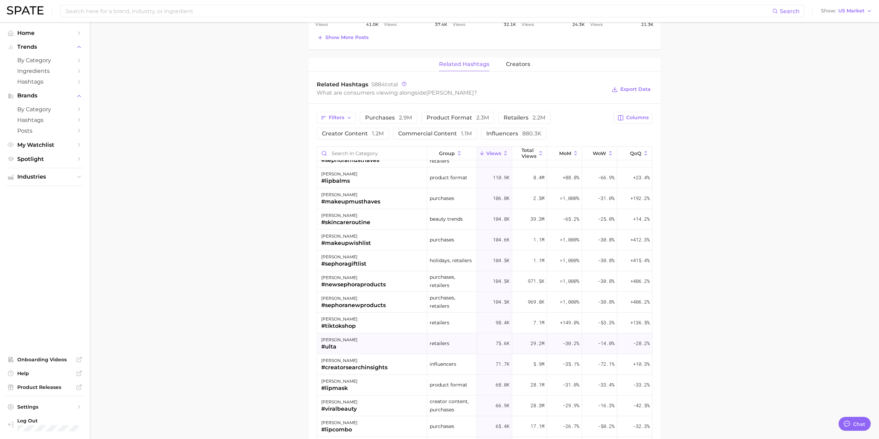
click at [345, 349] on div "#ulta" at bounding box center [339, 347] width 36 height 8
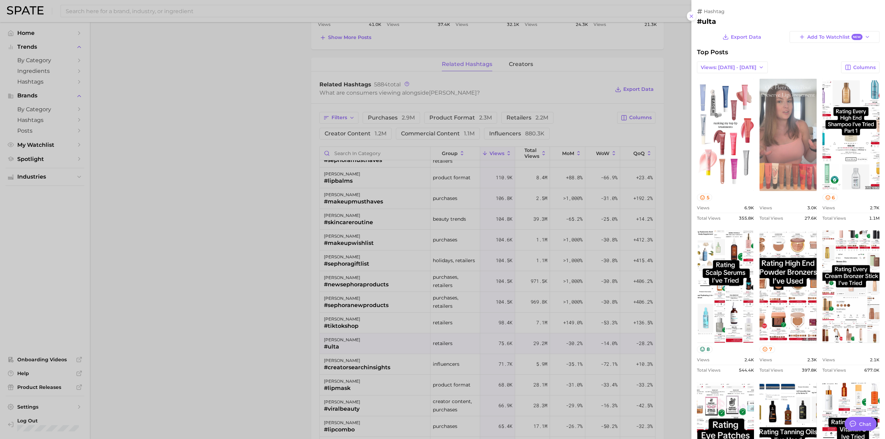
scroll to position [0, 0]
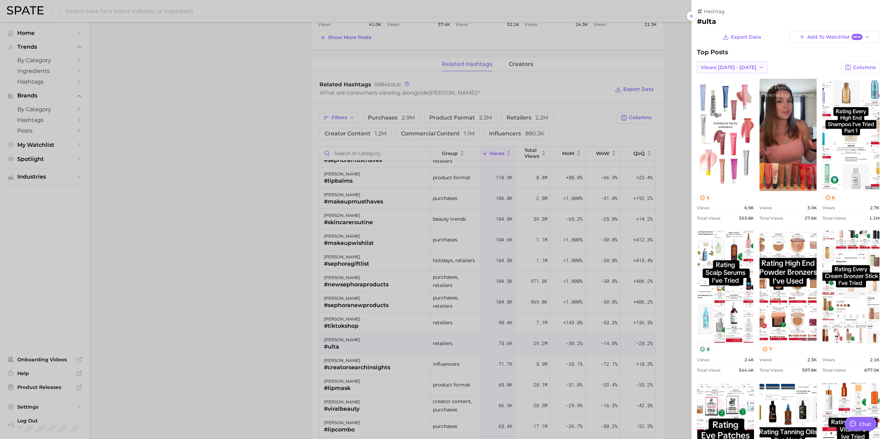
click at [745, 71] on button "Views: [DATE] - [DATE]" at bounding box center [732, 68] width 71 height 12
click at [738, 94] on button "Total Views" at bounding box center [735, 92] width 76 height 12
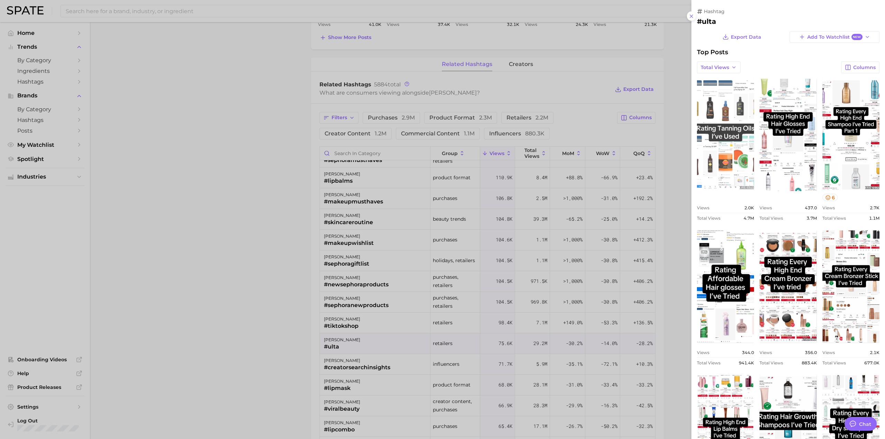
click at [713, 179] on link "view post on TikTok" at bounding box center [725, 135] width 57 height 112
click at [129, 232] on div at bounding box center [442, 219] width 885 height 439
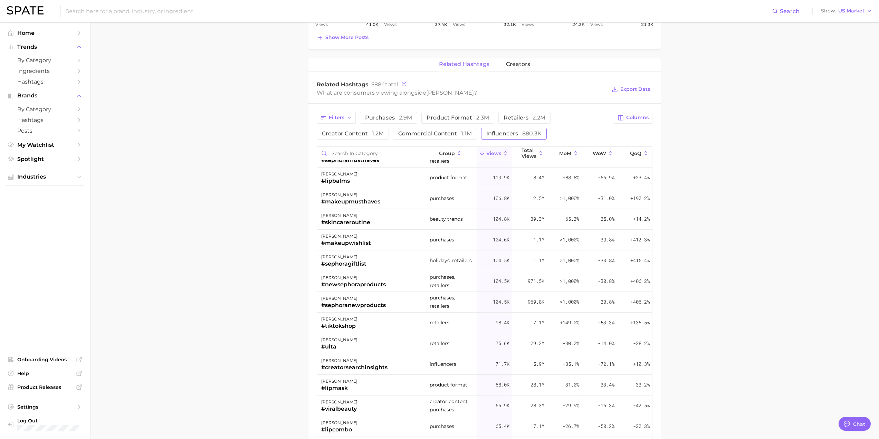
click at [482, 138] on button "influencers 880.3k" at bounding box center [514, 134] width 66 height 12
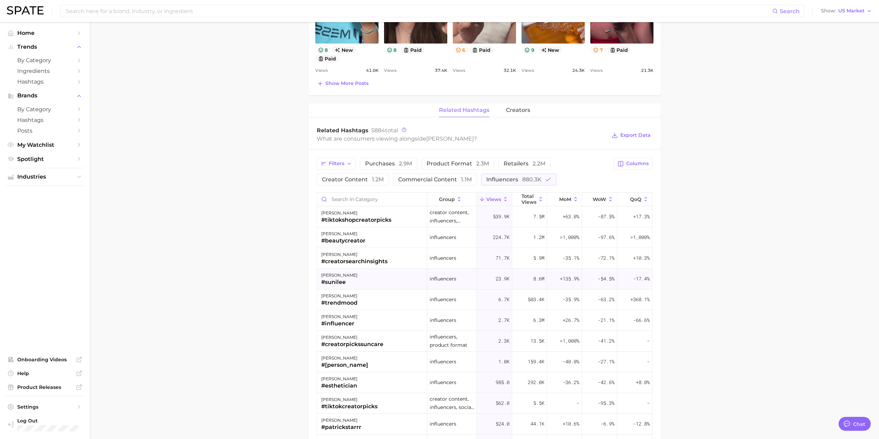
click at [389, 272] on div "[PERSON_NAME] #sunilee" at bounding box center [372, 279] width 111 height 21
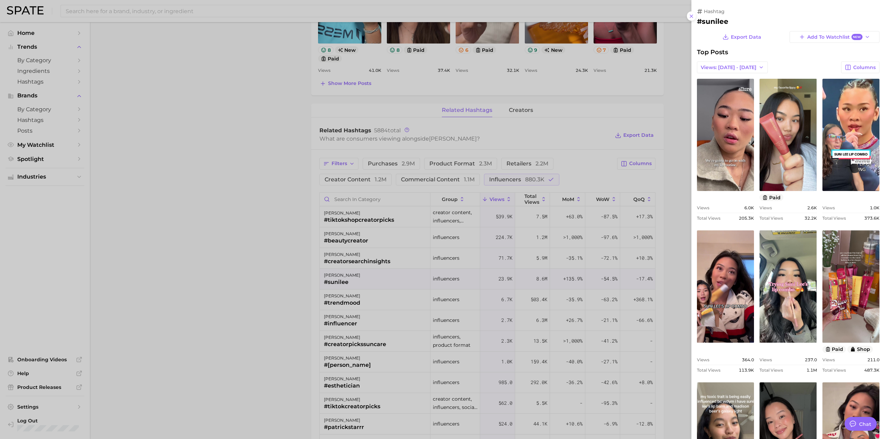
click at [277, 287] on div at bounding box center [442, 219] width 885 height 439
